Goal: Transaction & Acquisition: Book appointment/travel/reservation

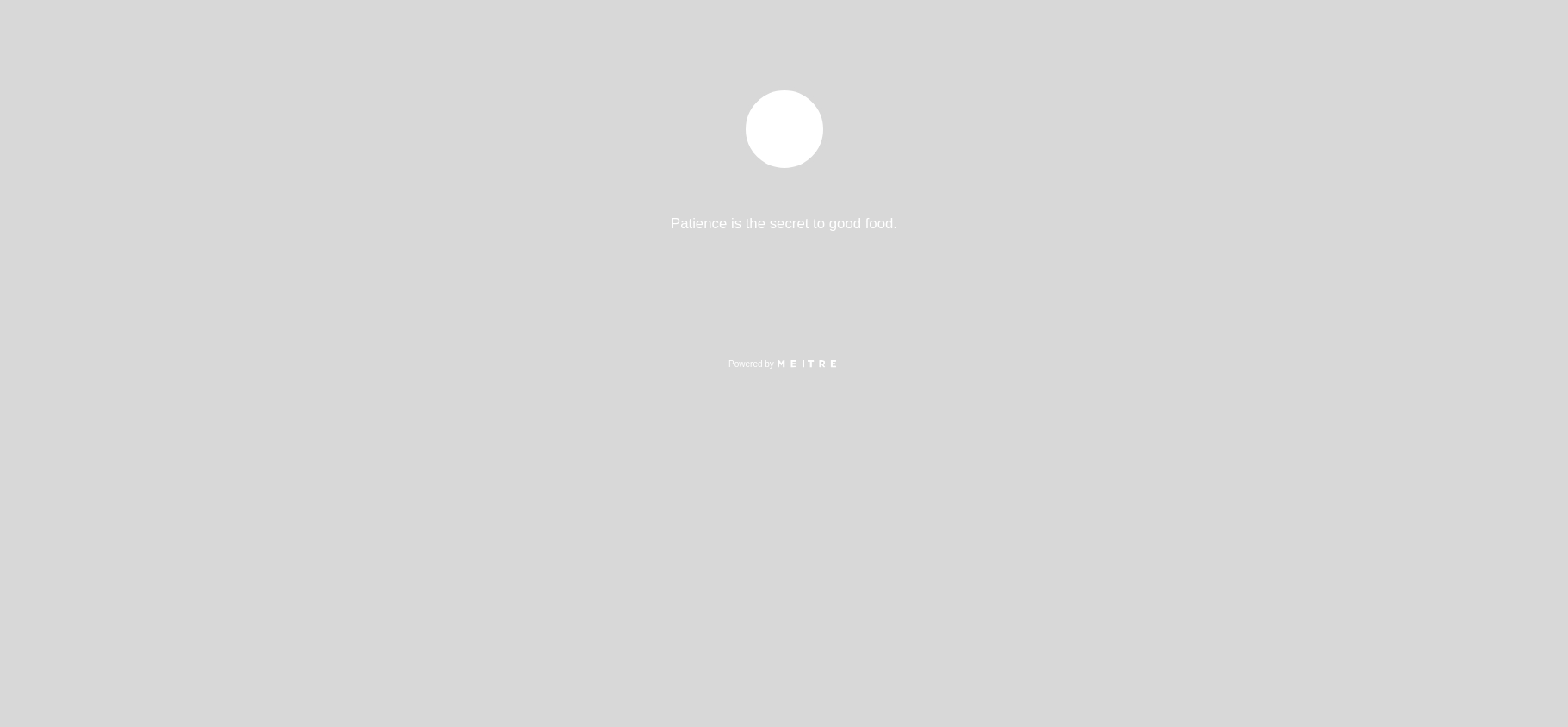
select select "pt"
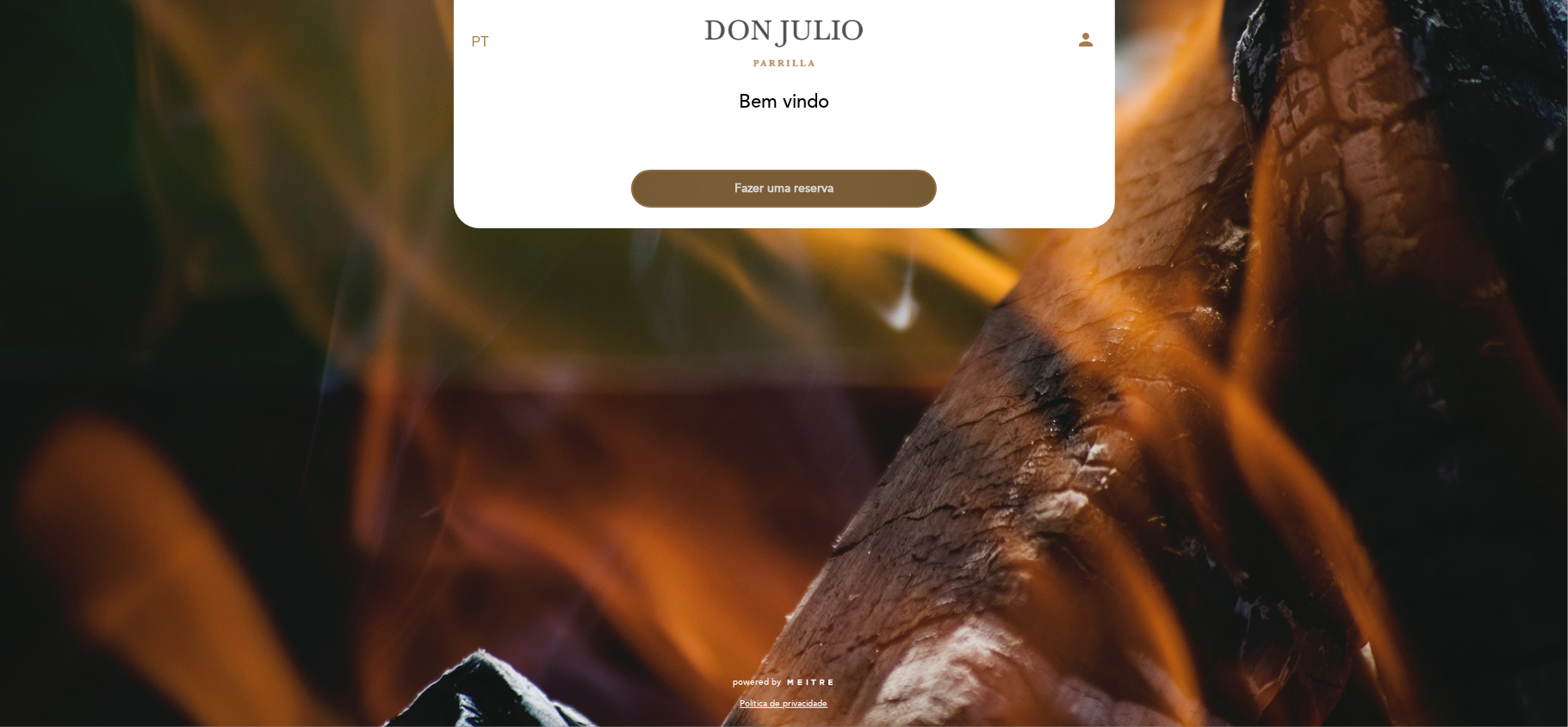
click at [835, 181] on button "Fazer uma reserva" at bounding box center [784, 188] width 306 height 37
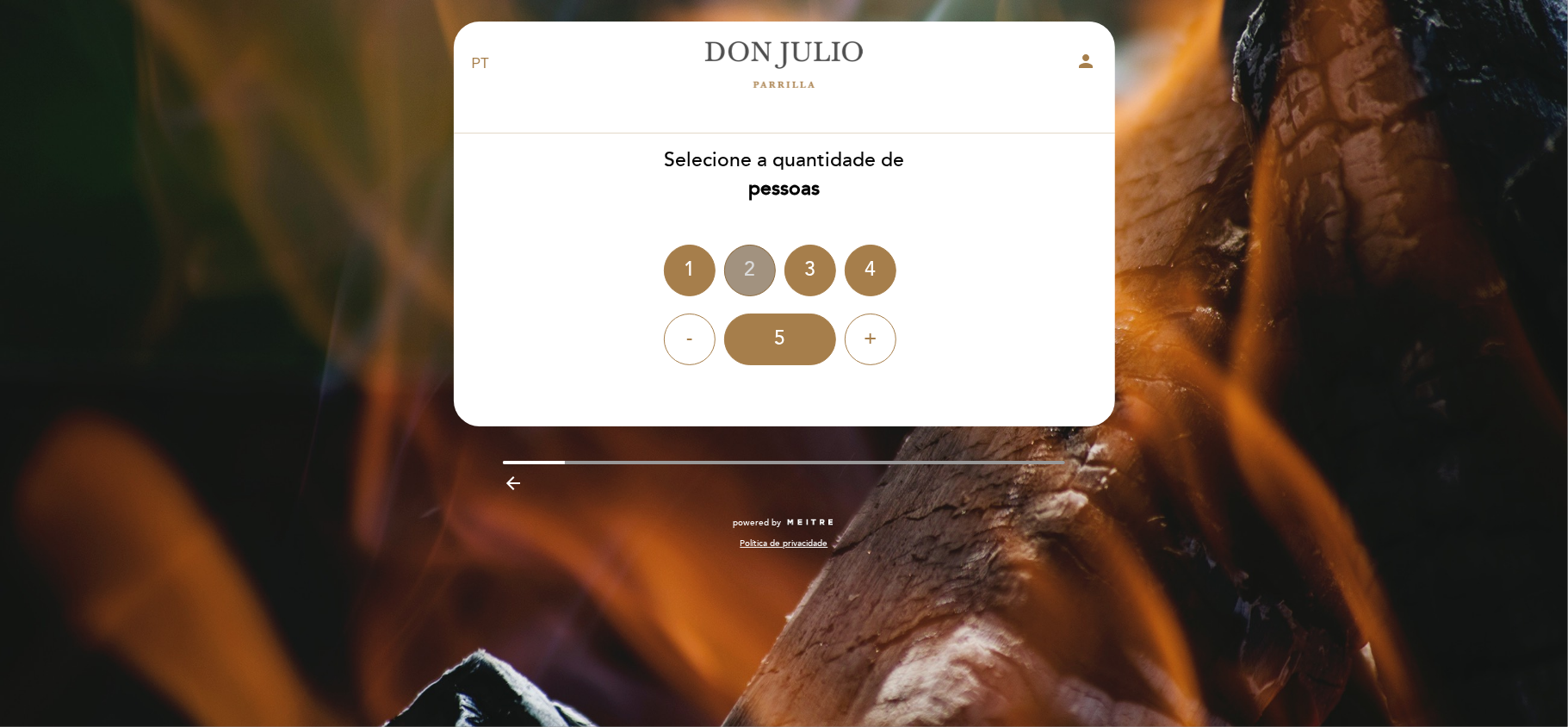
click at [736, 266] on div "2" at bounding box center [749, 270] width 51 height 51
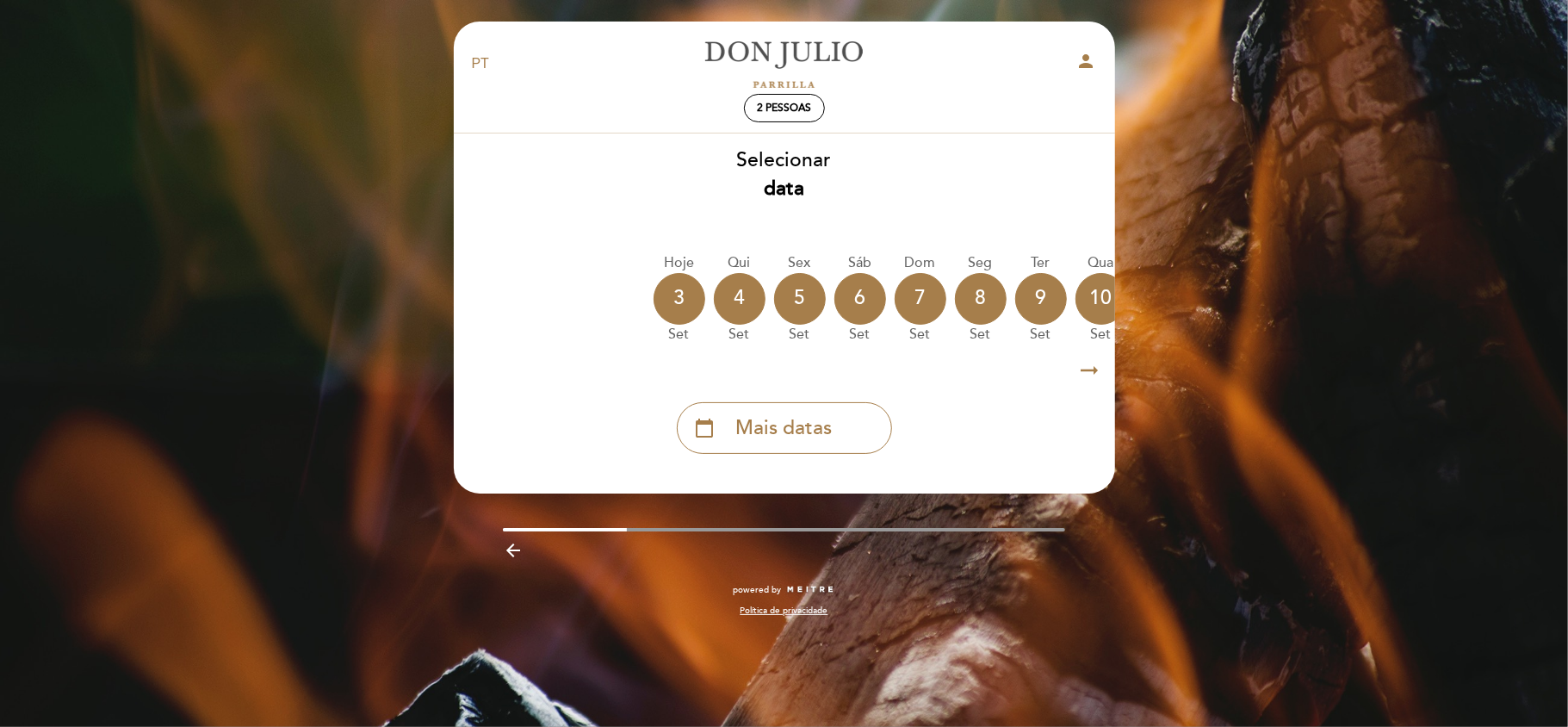
click at [1082, 373] on icon "arrow_right_alt" at bounding box center [1090, 371] width 26 height 37
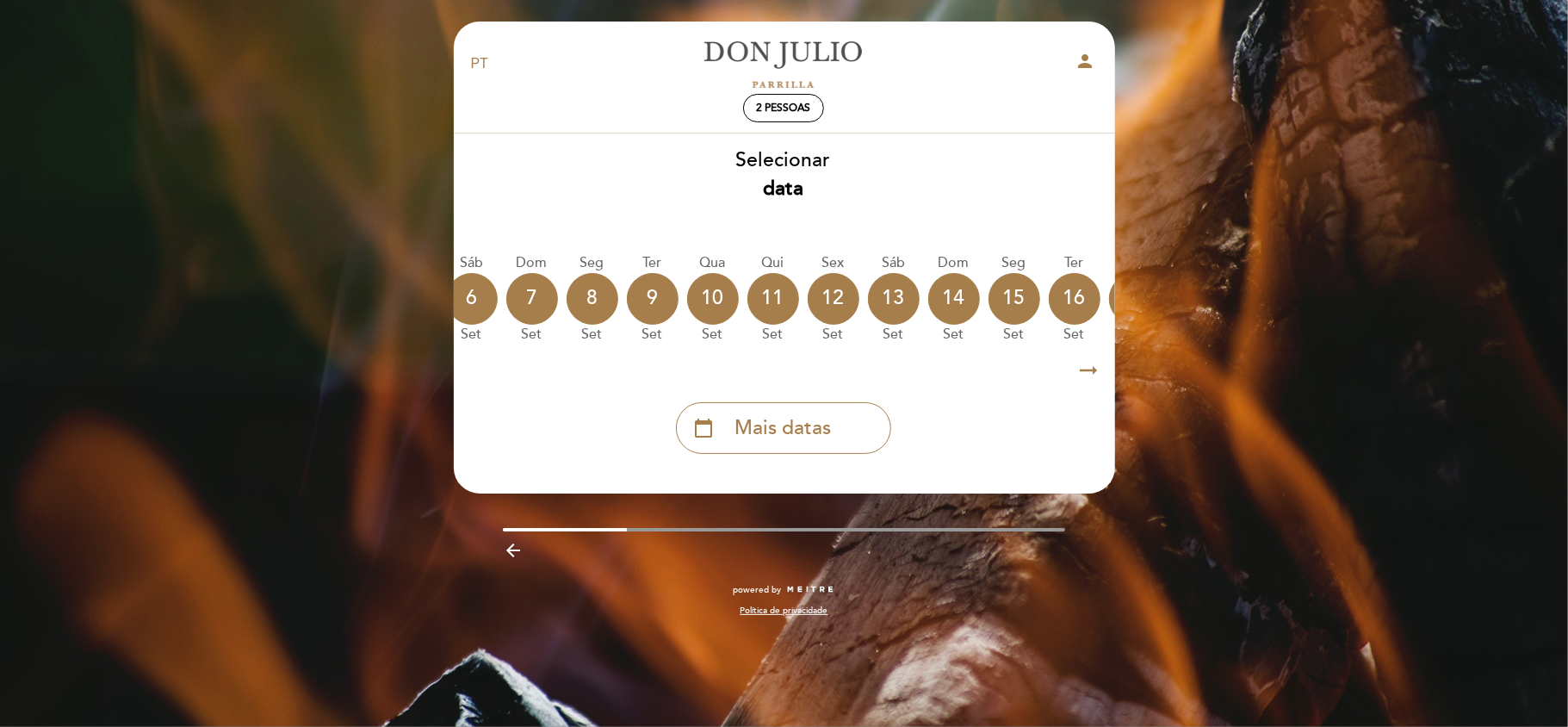
scroll to position [0, 501]
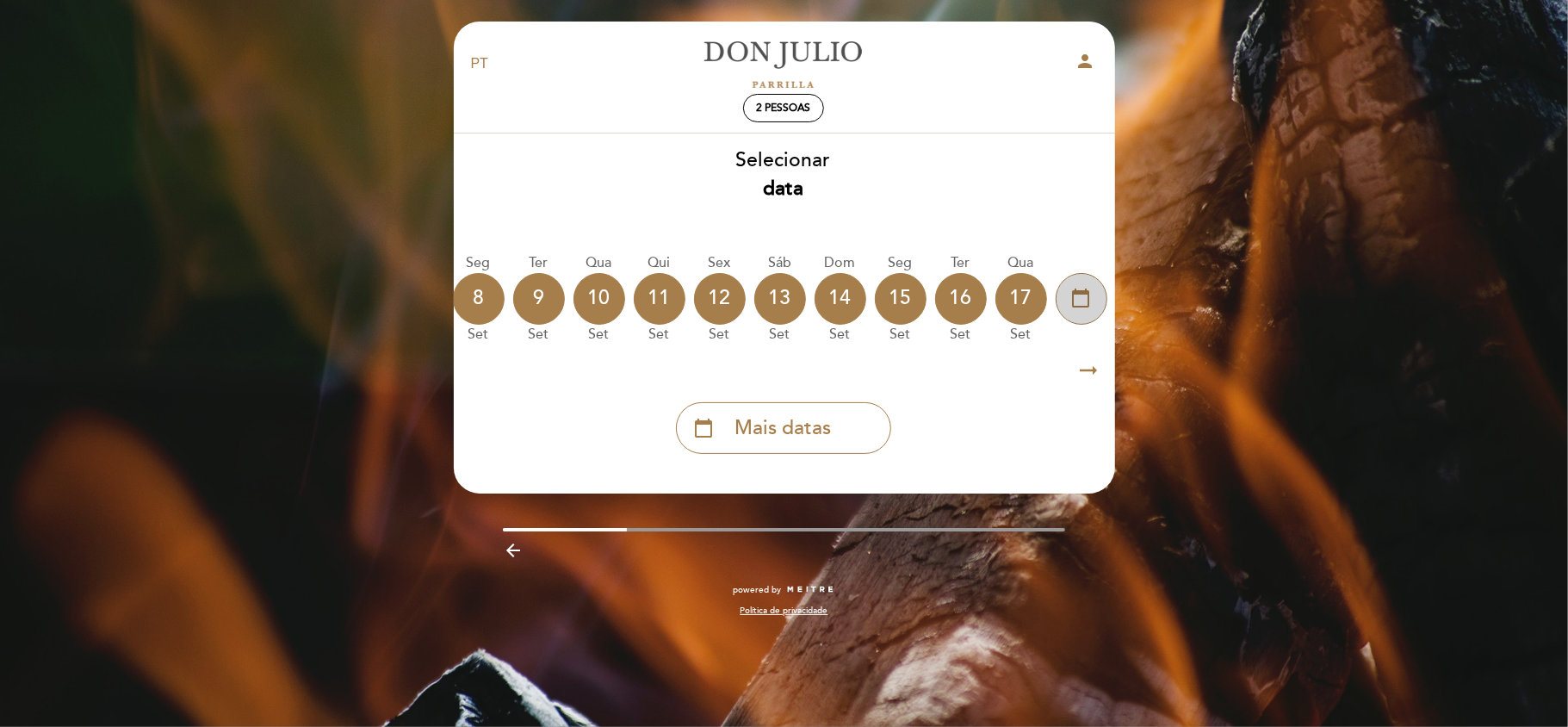
click at [1062, 287] on div "calendar_today" at bounding box center [1081, 299] width 51 height 51
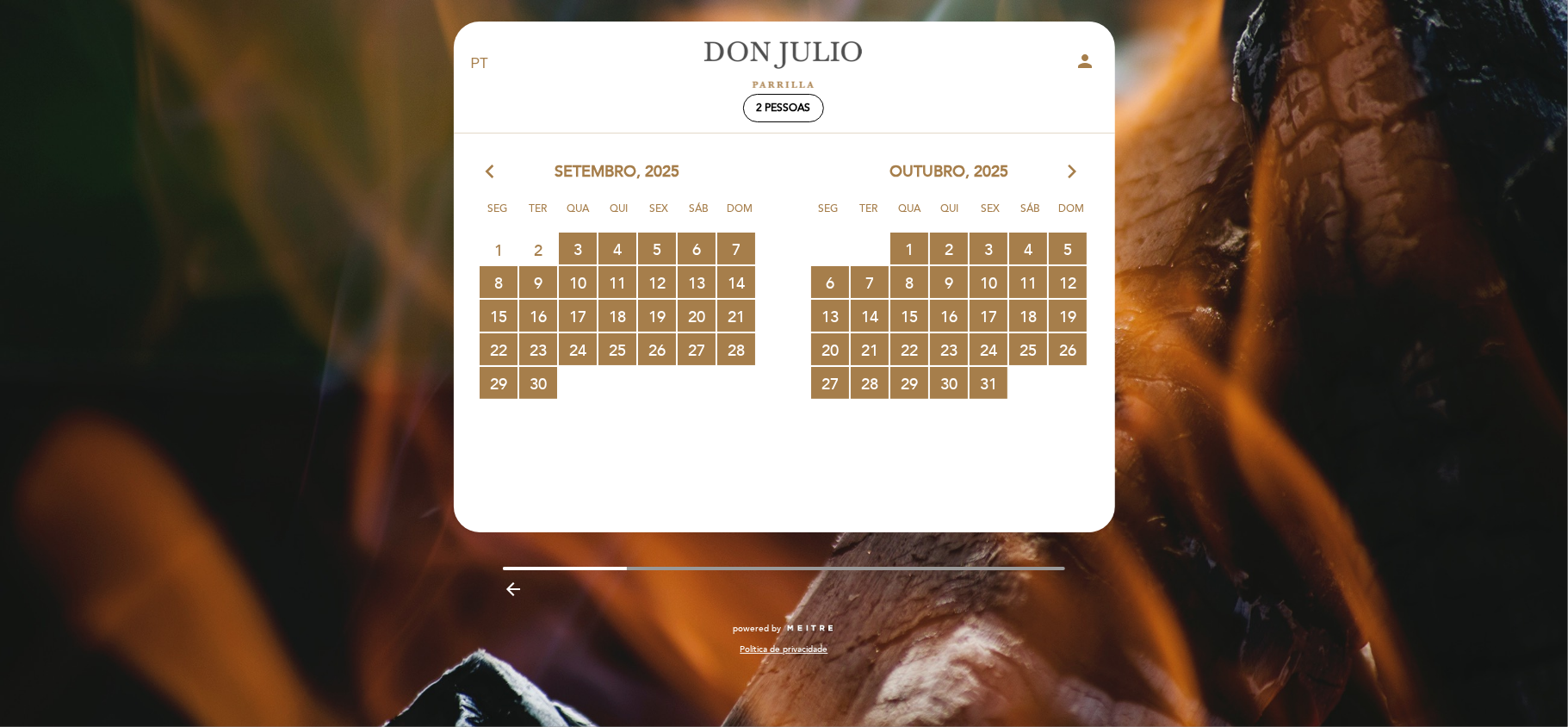
click at [1076, 167] on icon "arrow_forward_ios" at bounding box center [1073, 172] width 16 height 23
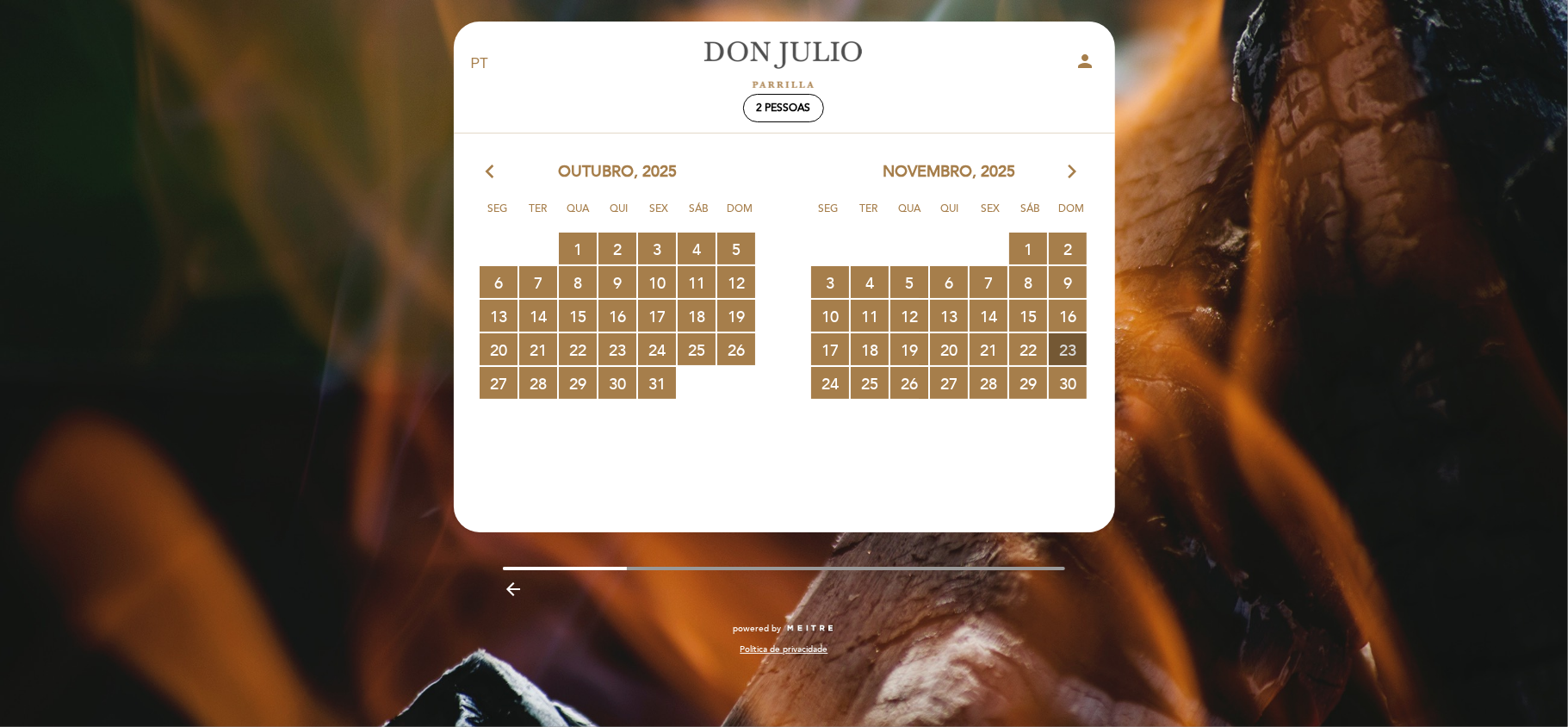
click at [1062, 345] on span "23 RESERVAS DISPONÍVEIS" at bounding box center [1067, 349] width 37 height 32
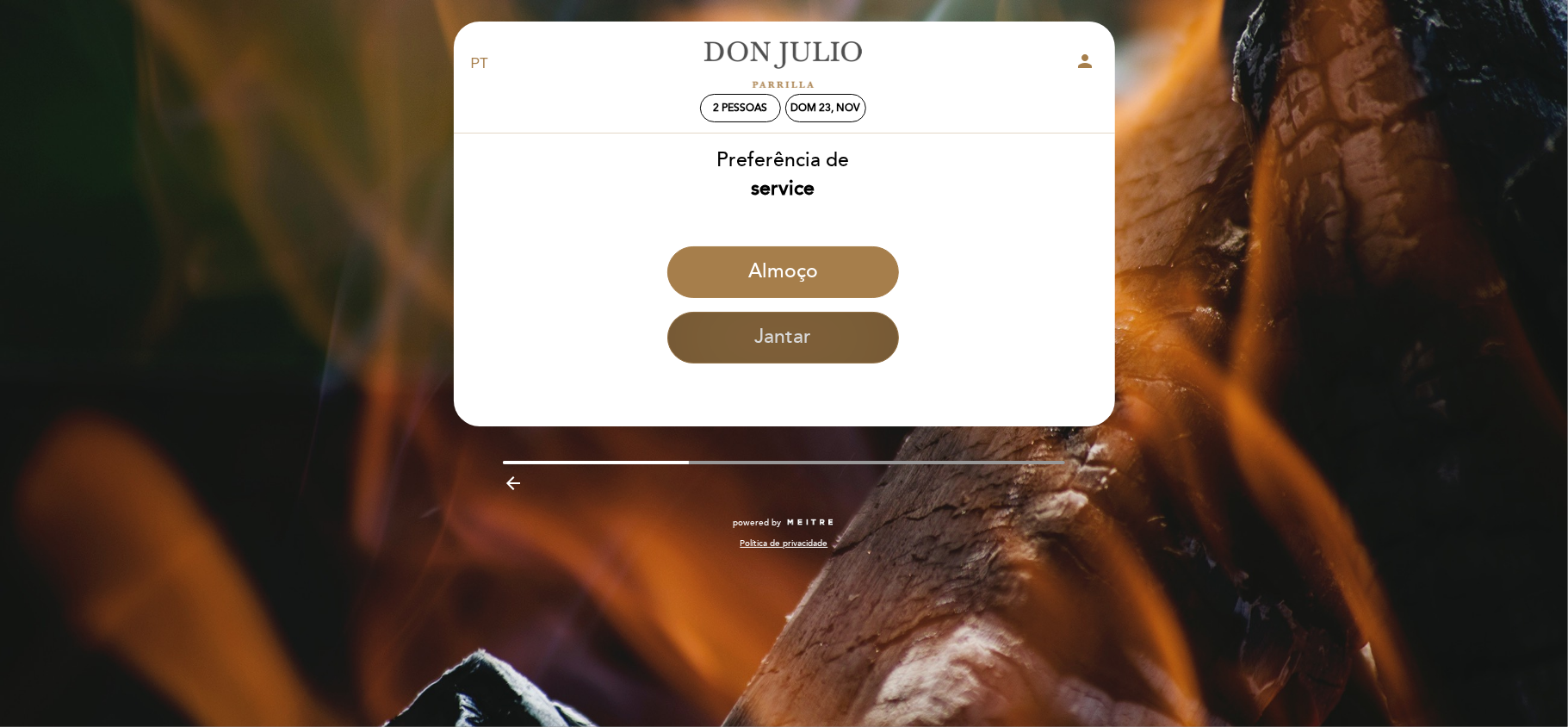
click at [849, 345] on button "Jantar" at bounding box center [783, 337] width 232 height 51
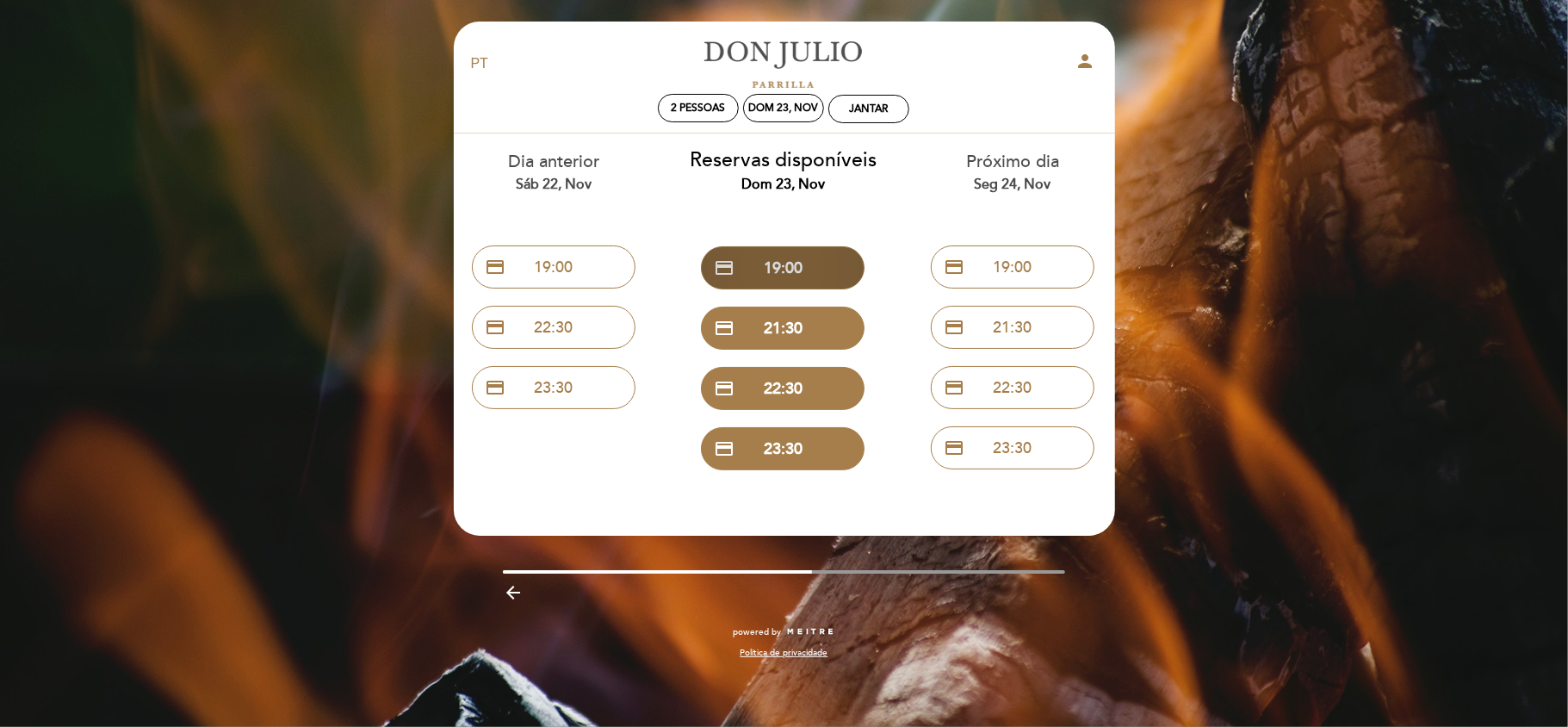
click at [804, 254] on button "credit_card 19:00" at bounding box center [783, 268] width 164 height 43
